Goal: Check status: Check status

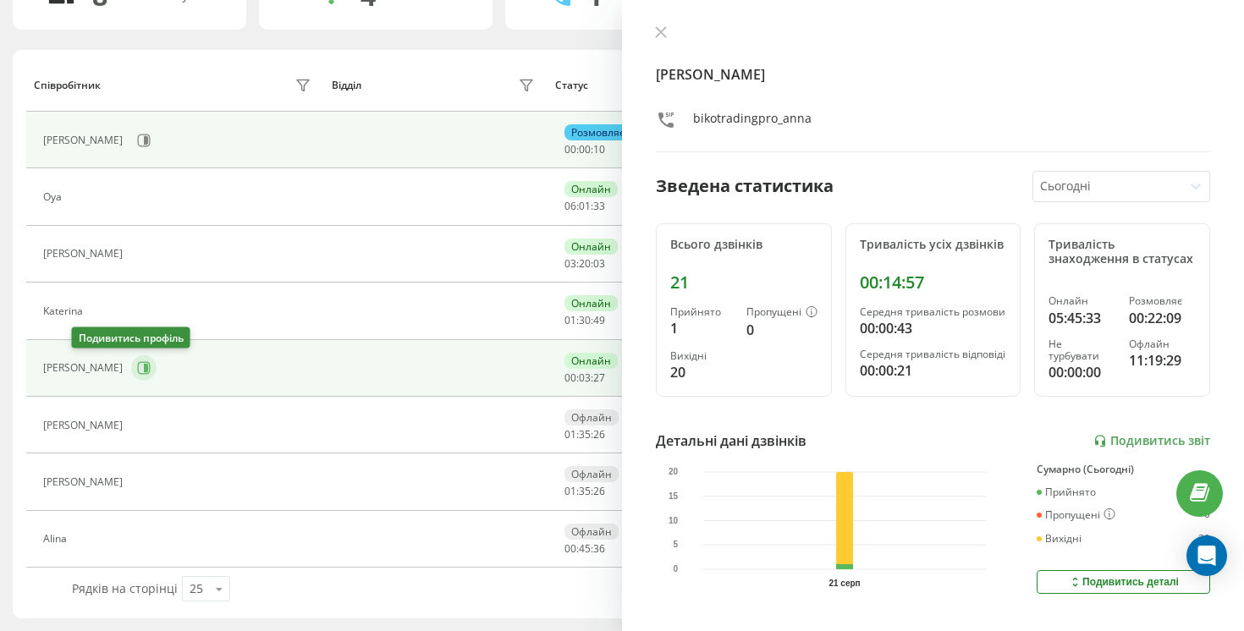
click at [131, 375] on button at bounding box center [143, 367] width 25 height 25
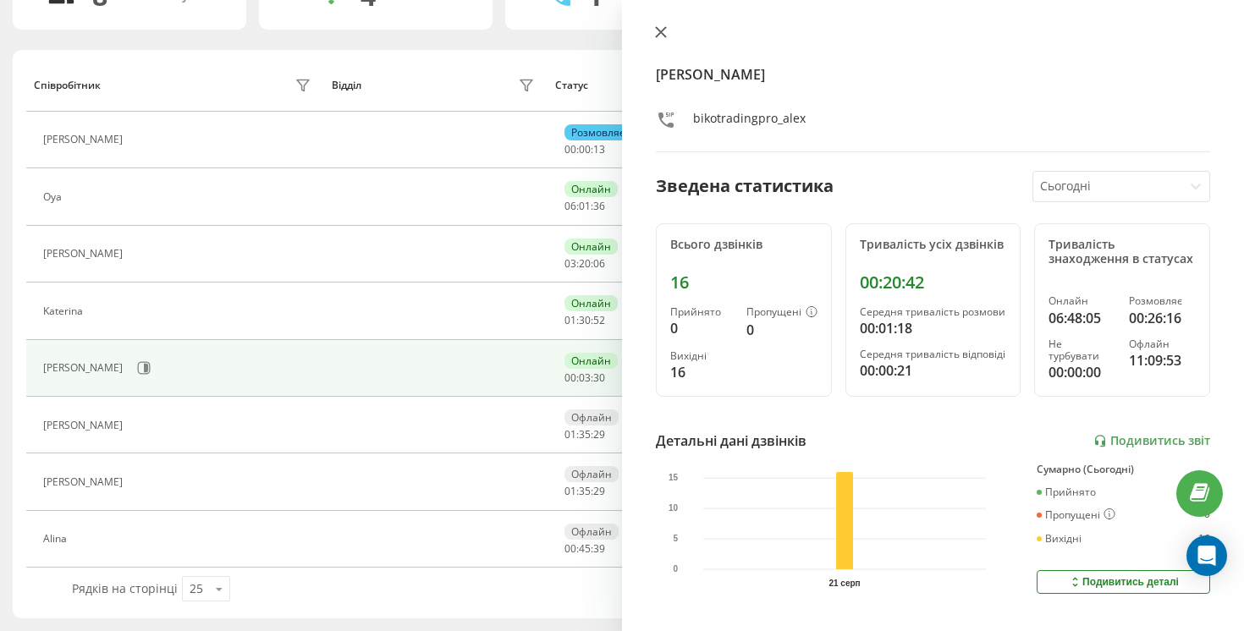
click at [660, 30] on icon at bounding box center [661, 32] width 12 height 12
click at [660, 30] on div "8 Всього акаунтів 4 Онлайн 1 Розмовляють 0 Не турбувати 3 [PERSON_NAME] Відділ …" at bounding box center [622, 290] width 1219 height 657
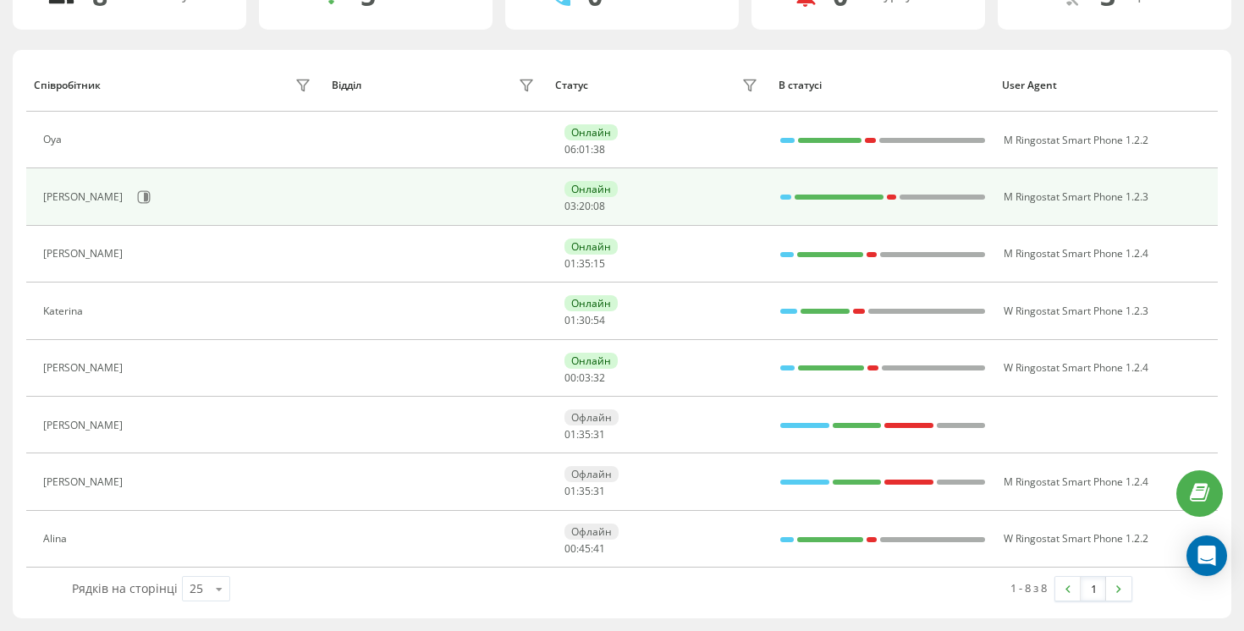
click at [79, 205] on div "[PERSON_NAME]" at bounding box center [179, 197] width 272 height 29
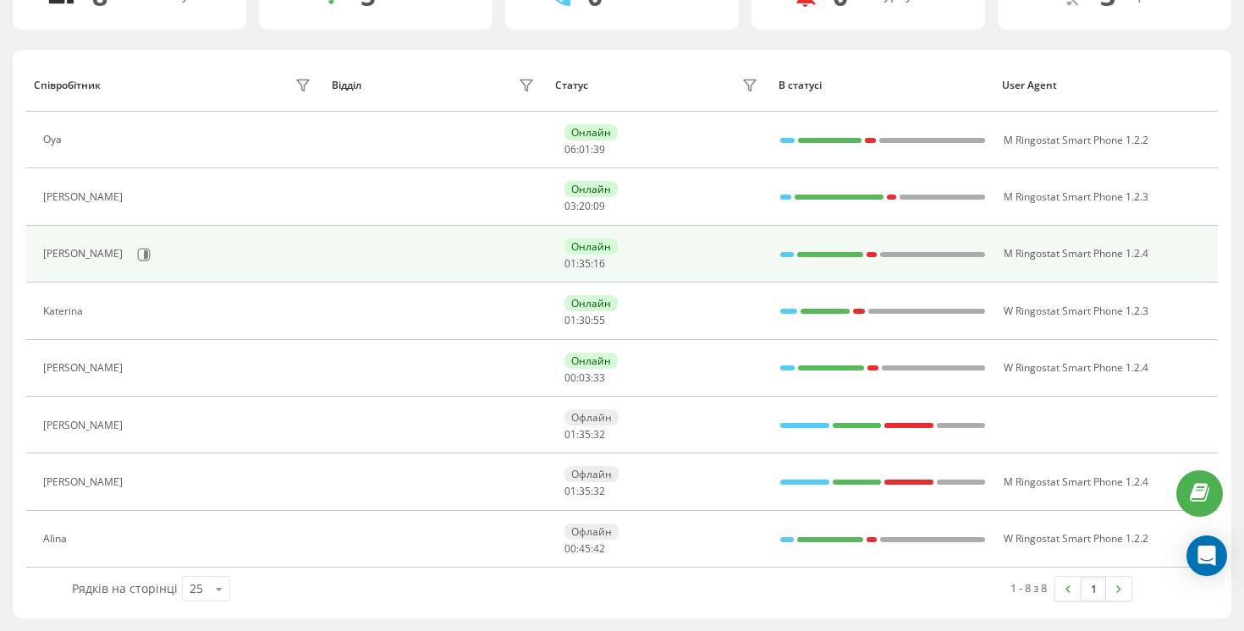
click at [84, 240] on div "[PERSON_NAME]" at bounding box center [179, 254] width 272 height 29
click at [131, 245] on button at bounding box center [143, 254] width 25 height 25
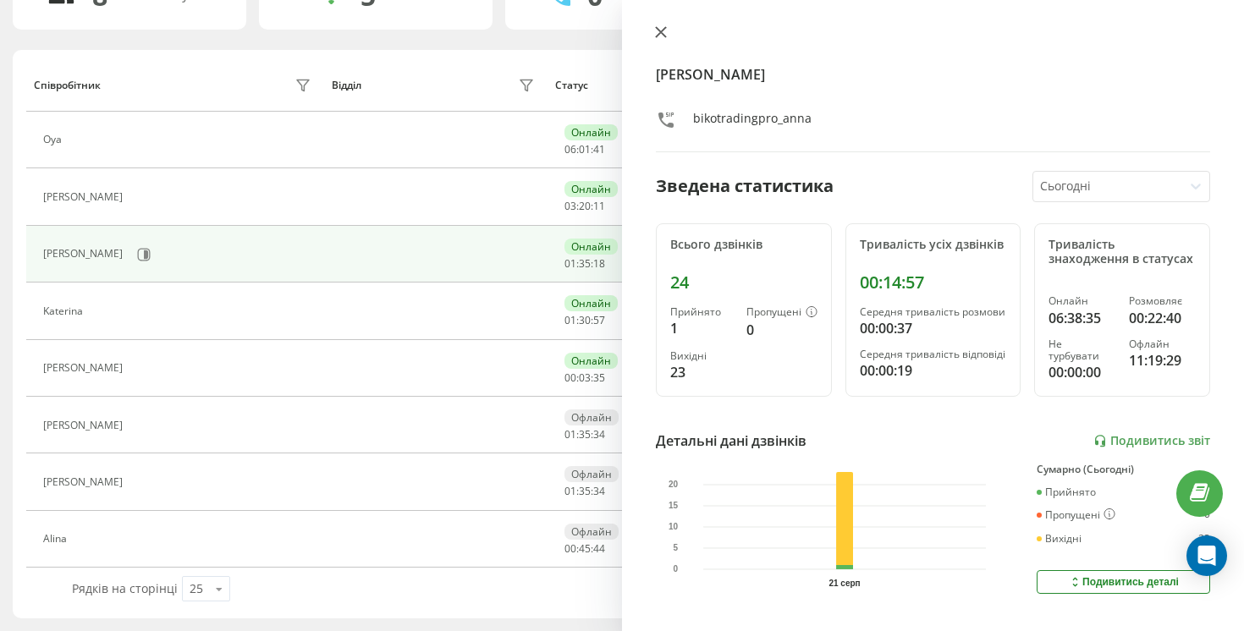
click at [650, 36] on button at bounding box center [661, 33] width 22 height 16
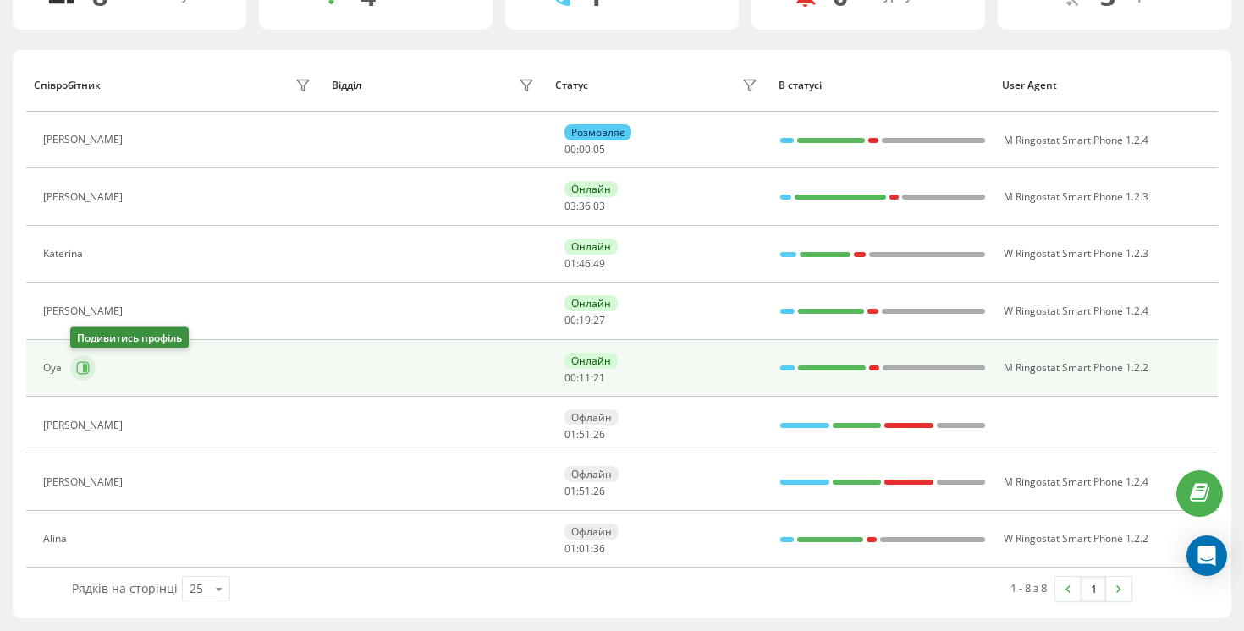
click at [89, 366] on icon at bounding box center [83, 368] width 13 height 13
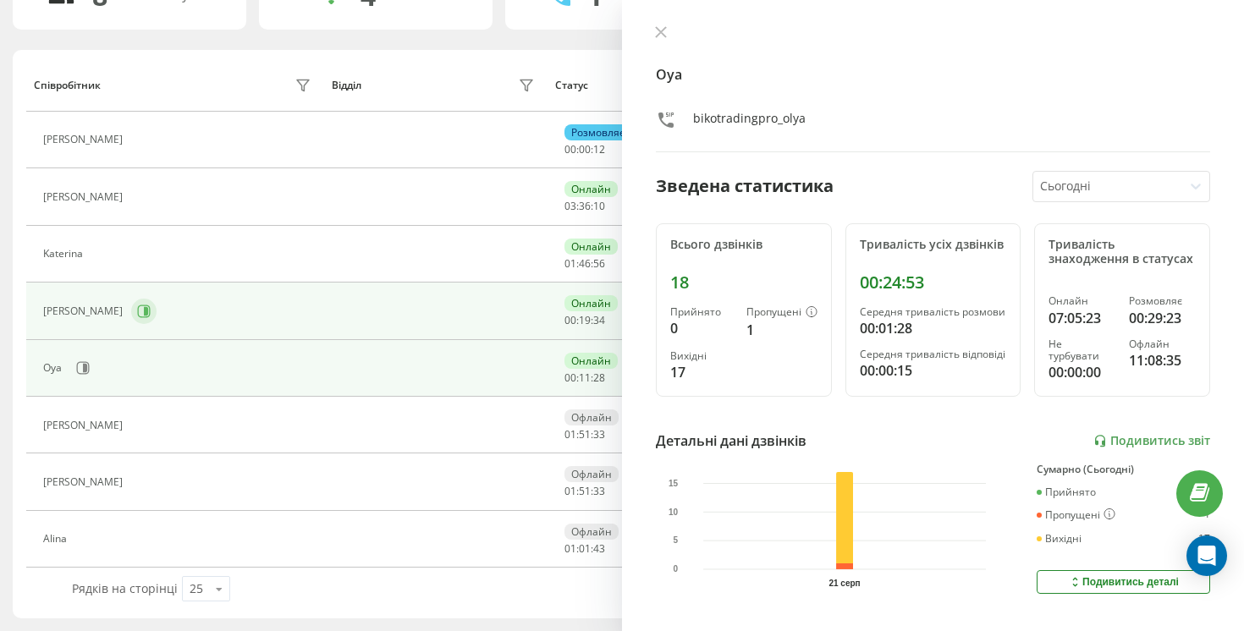
click at [137, 316] on icon at bounding box center [144, 312] width 14 height 14
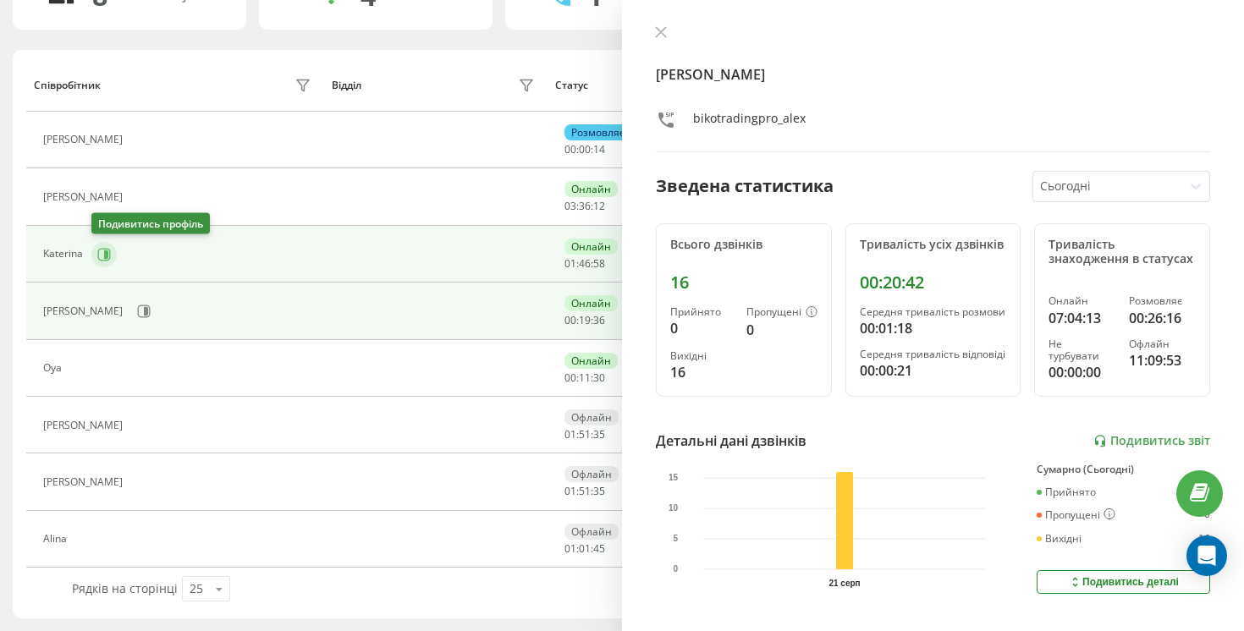
click at [105, 256] on icon at bounding box center [106, 254] width 4 height 8
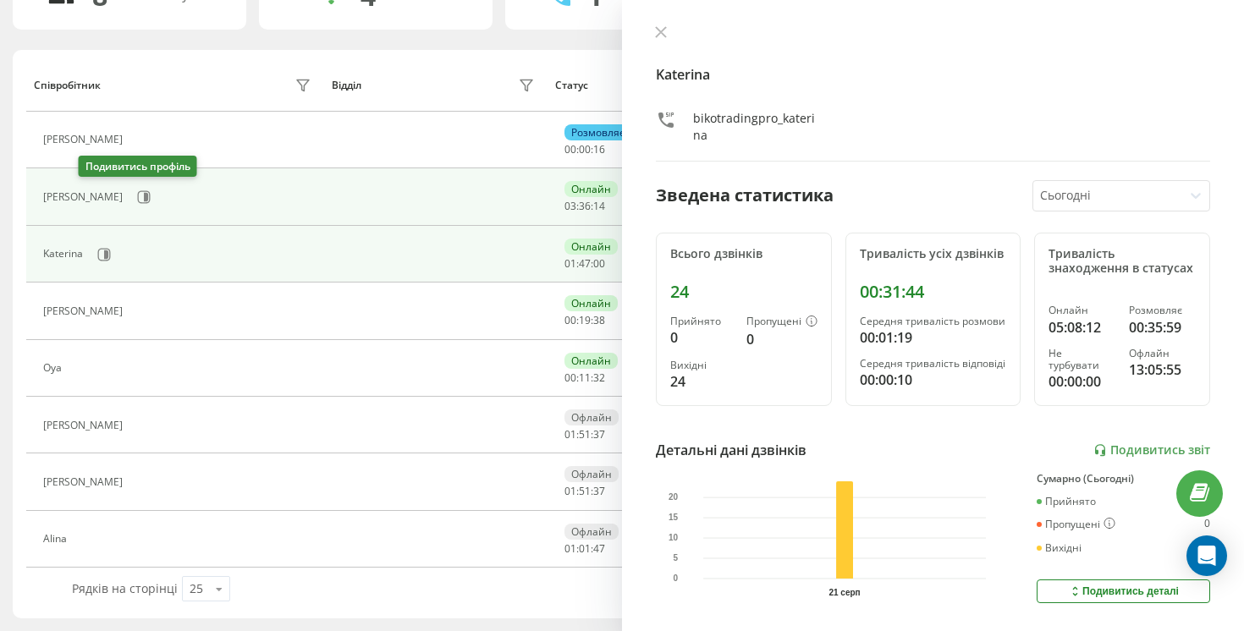
click at [82, 186] on div "[PERSON_NAME]" at bounding box center [179, 197] width 272 height 29
click at [137, 195] on icon at bounding box center [144, 197] width 14 height 14
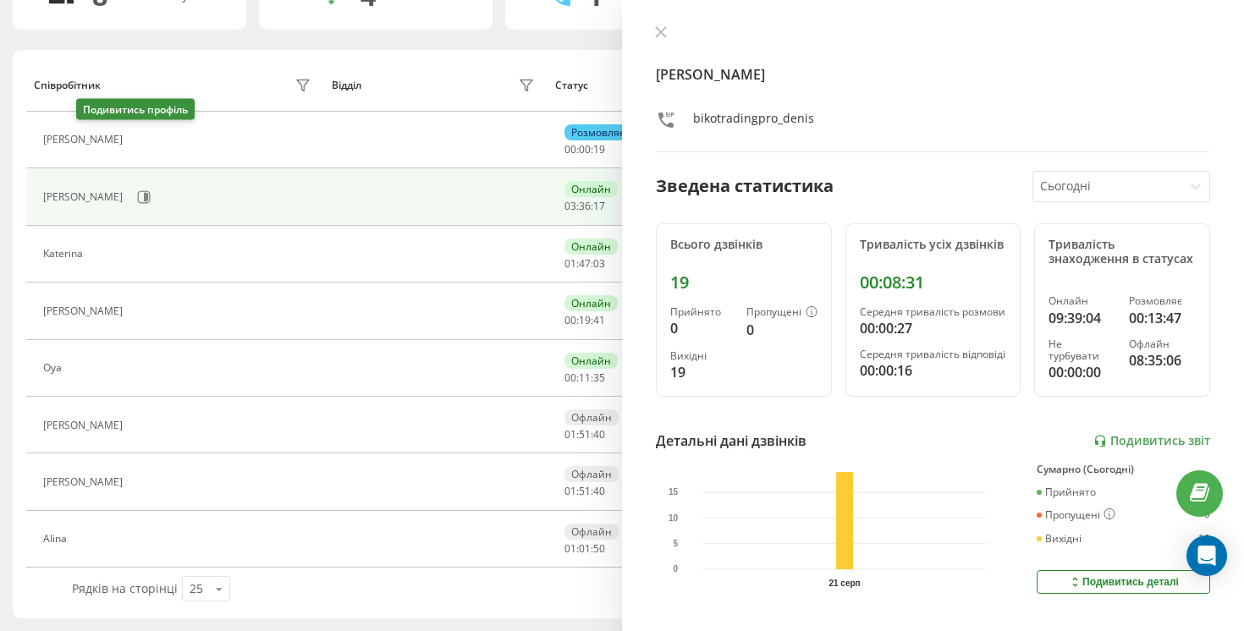
click at [135, 135] on icon at bounding box center [142, 141] width 14 height 14
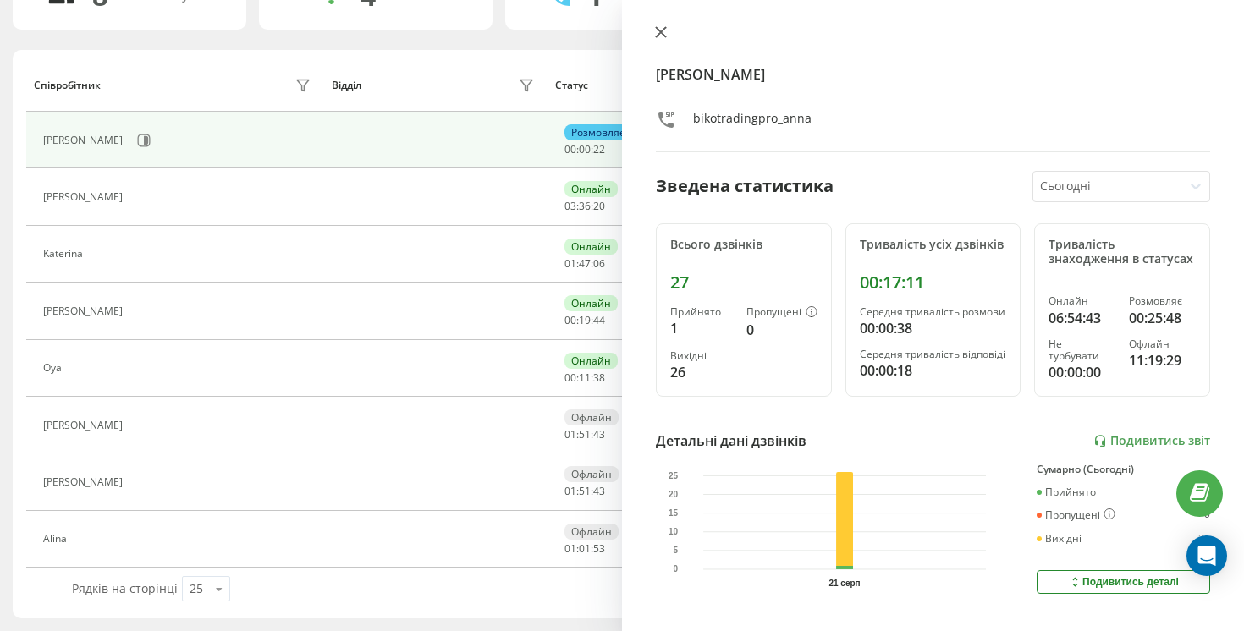
click at [661, 35] on icon at bounding box center [661, 32] width 12 height 12
